Goal: Information Seeking & Learning: Find specific page/section

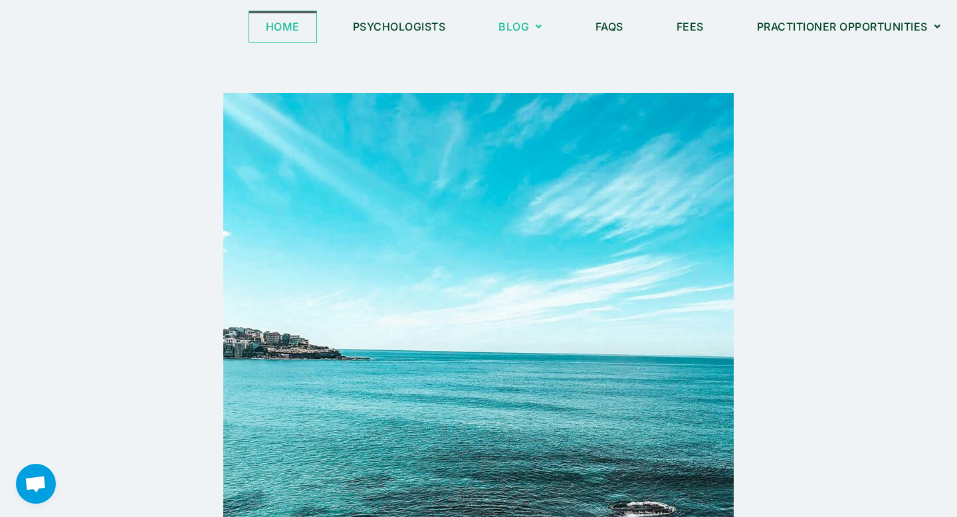
click at [292, 26] on link "Home" at bounding box center [282, 26] width 67 height 31
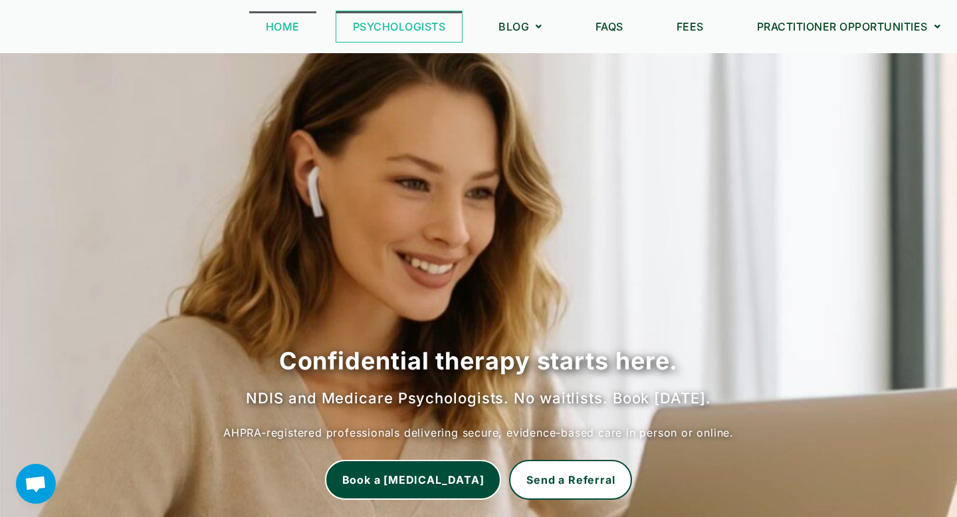
click at [393, 27] on link "Psychologists" at bounding box center [399, 26] width 126 height 31
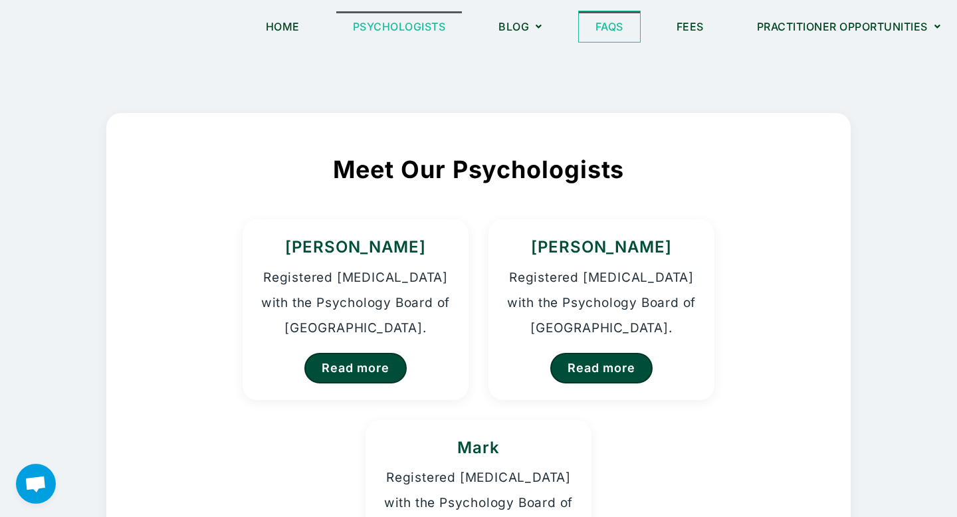
click at [601, 25] on link "FAQs" at bounding box center [609, 26] width 61 height 31
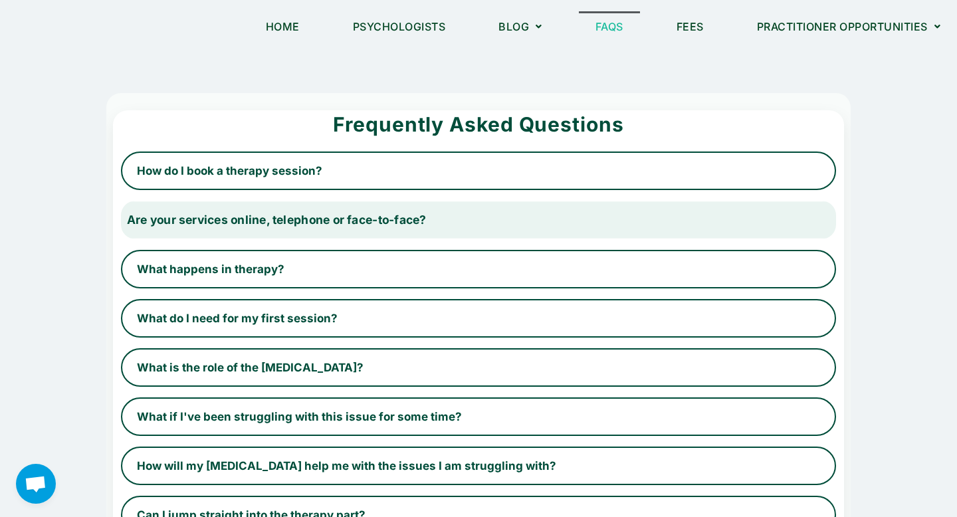
click at [442, 232] on button "Are your services online, telephone or face-to-face?" at bounding box center [478, 220] width 736 height 40
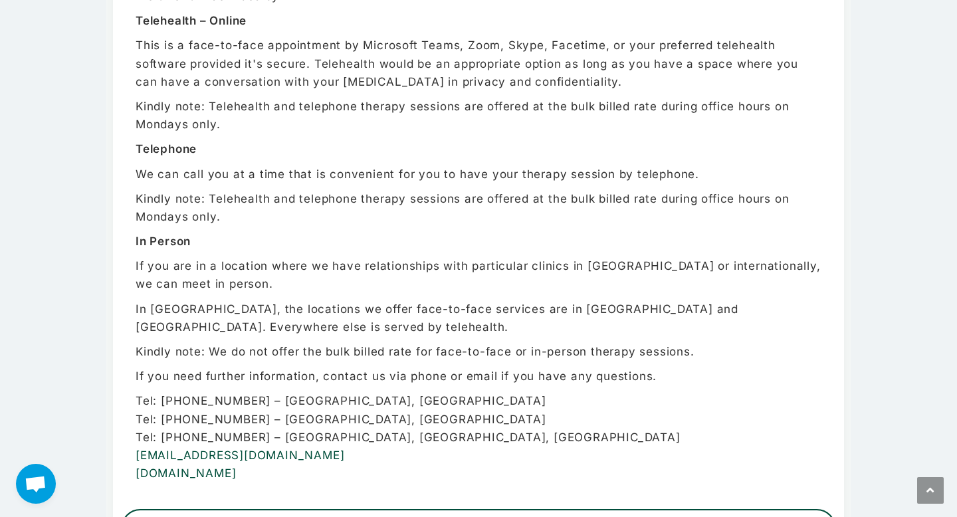
scroll to position [262, 0]
